Goal: Transaction & Acquisition: Purchase product/service

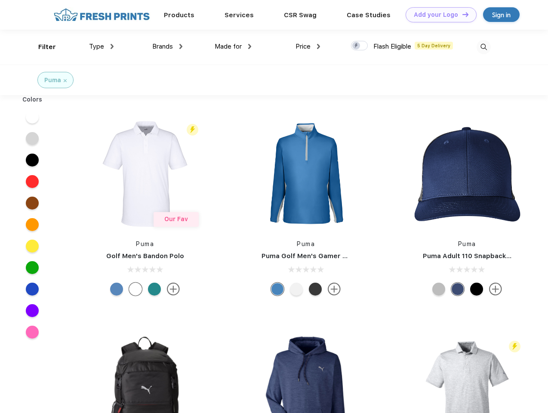
click at [438, 15] on link "Add your Logo Design Tool" at bounding box center [440, 14] width 71 height 15
click at [0, 0] on div "Design Tool" at bounding box center [0, 0] width 0 height 0
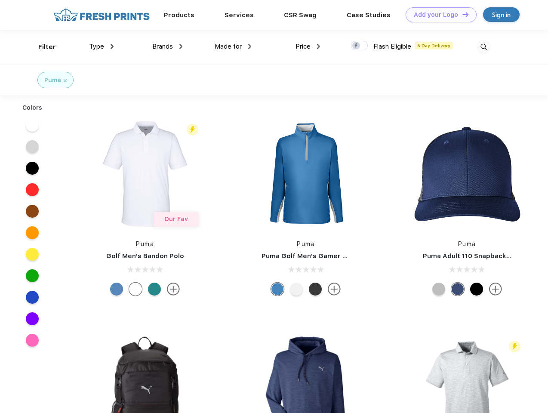
click at [461, 14] on link "Add your Logo Design Tool" at bounding box center [440, 14] width 71 height 15
click at [41, 47] on div "Filter" at bounding box center [47, 47] width 18 height 10
click at [101, 46] on span "Type" at bounding box center [96, 47] width 15 height 8
click at [167, 46] on span "Brands" at bounding box center [162, 47] width 21 height 8
click at [233, 46] on span "Made for" at bounding box center [227, 47] width 27 height 8
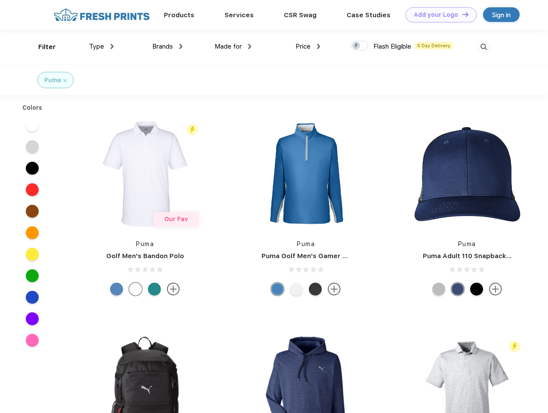
click at [308, 46] on span "Price" at bounding box center [302, 47] width 15 height 8
click at [359, 46] on div at bounding box center [359, 45] width 17 height 9
click at [356, 46] on input "checkbox" at bounding box center [354, 43] width 6 height 6
click at [483, 47] on img at bounding box center [483, 47] width 14 height 14
